Goal: Information Seeking & Learning: Understand process/instructions

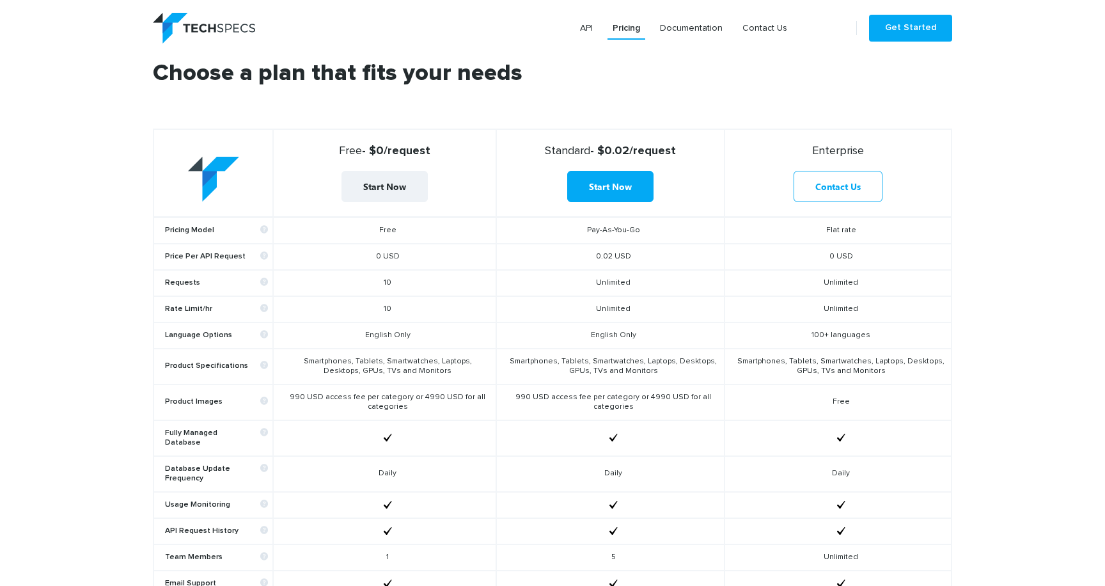
scroll to position [439, 0]
click at [602, 339] on td "English Only" at bounding box center [610, 335] width 228 height 26
click at [602, 337] on td "English Only" at bounding box center [610, 335] width 228 height 26
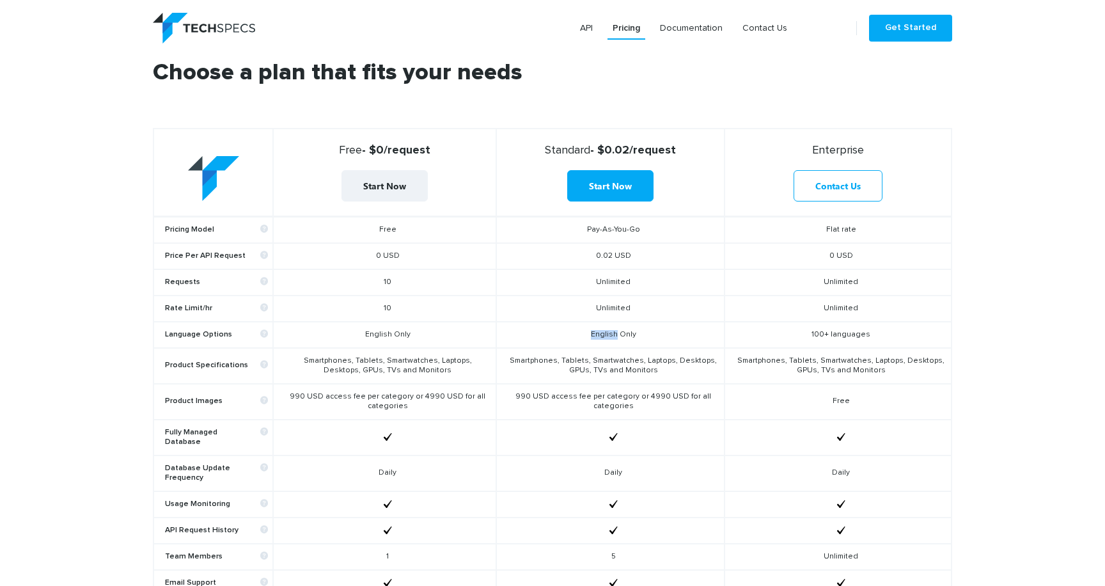
click at [602, 337] on td "English Only" at bounding box center [610, 335] width 228 height 26
click at [608, 360] on td "Smartphones, Tablets, Smartwatches, Laptops, Desktops, GPUs, TVs and Monitors" at bounding box center [610, 366] width 228 height 36
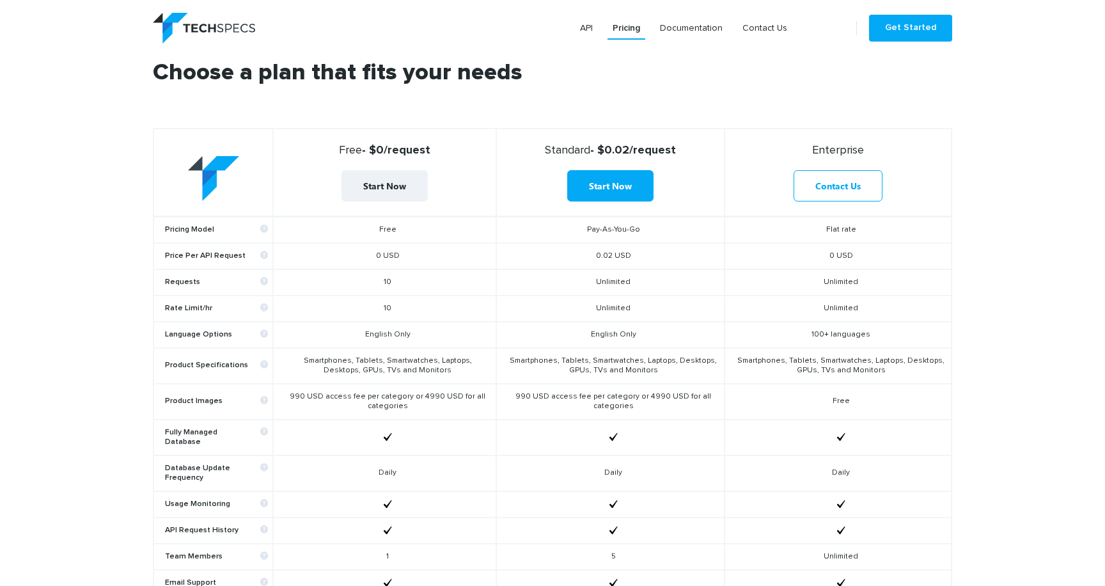
click at [610, 402] on td "990 USD access fee per category or 4990 USD for all categories" at bounding box center [610, 402] width 228 height 36
click at [601, 402] on td "990 USD access fee per category or 4990 USD for all categories" at bounding box center [610, 402] width 228 height 36
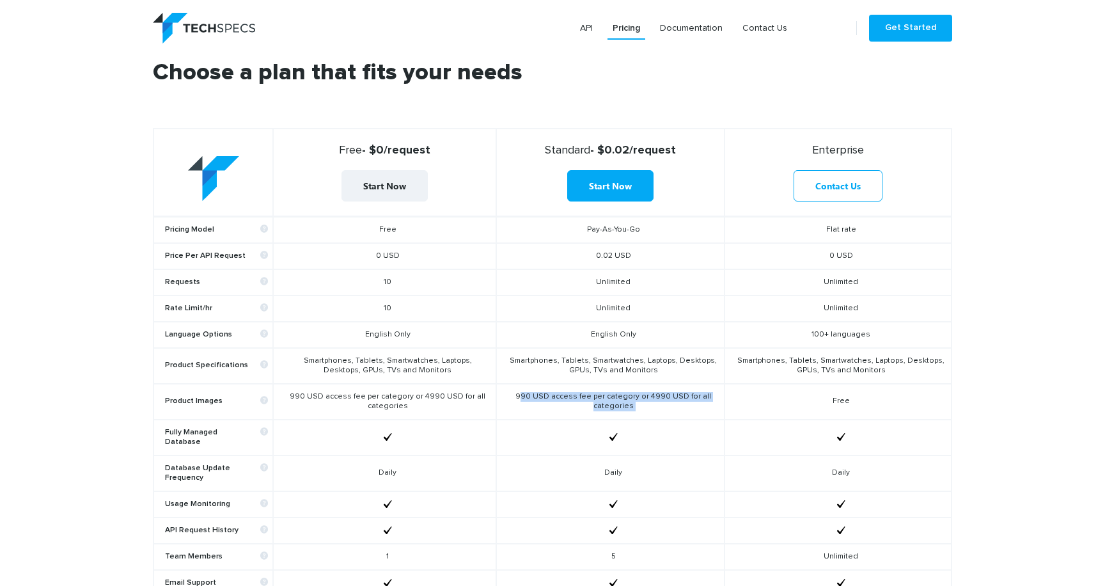
click at [601, 402] on td "990 USD access fee per category or 4990 USD for all categories" at bounding box center [610, 402] width 228 height 36
click at [608, 367] on td "Smartphones, Tablets, Smartwatches, Laptops, Desktops, GPUs, TVs and Monitors" at bounding box center [610, 366] width 228 height 36
click at [605, 407] on td "990 USD access fee per category or 4990 USD for all categories" at bounding box center [610, 402] width 228 height 36
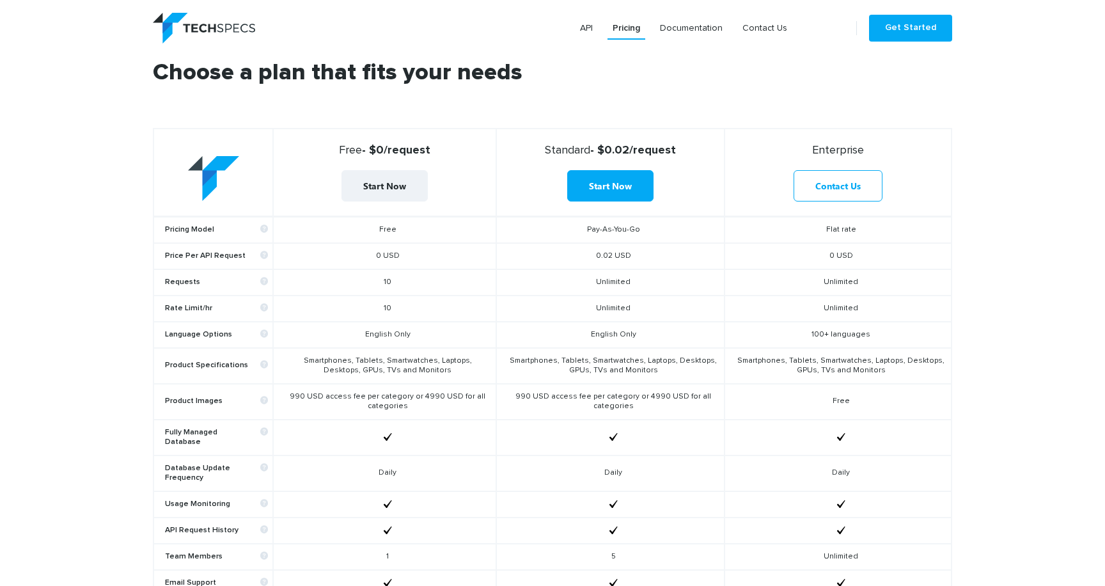
click at [605, 407] on td "990 USD access fee per category or 4990 USD for all categories" at bounding box center [610, 402] width 228 height 36
click at [605, 401] on td "990 USD access fee per category or 4990 USD for all categories" at bounding box center [610, 402] width 228 height 36
click at [610, 404] on td "990 USD access fee per category or 4990 USD for all categories" at bounding box center [610, 402] width 228 height 36
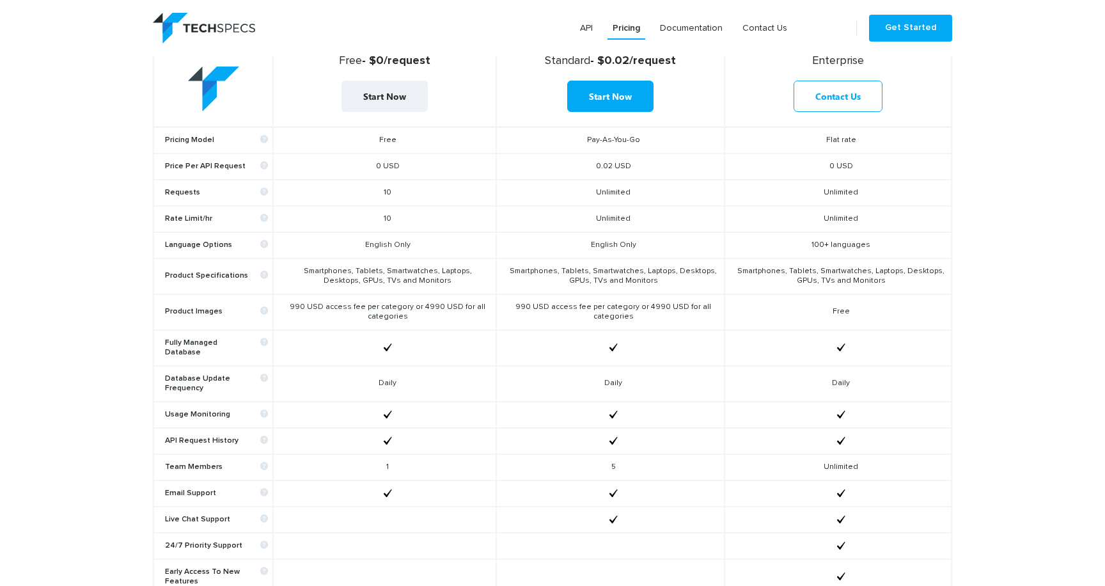
scroll to position [483, 0]
